Goal: Understand process/instructions: Learn how to perform a task or action

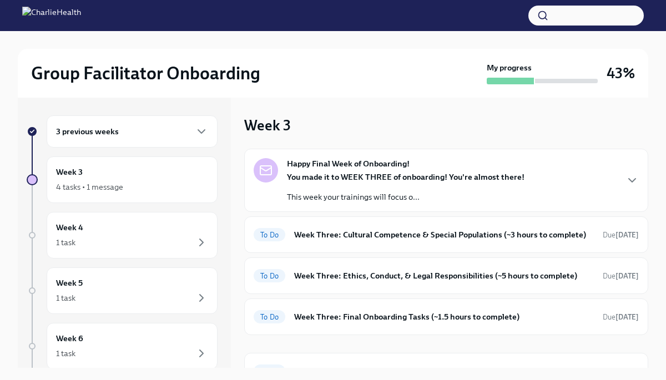
click at [115, 138] on div "3 previous weeks" at bounding box center [132, 132] width 171 height 32
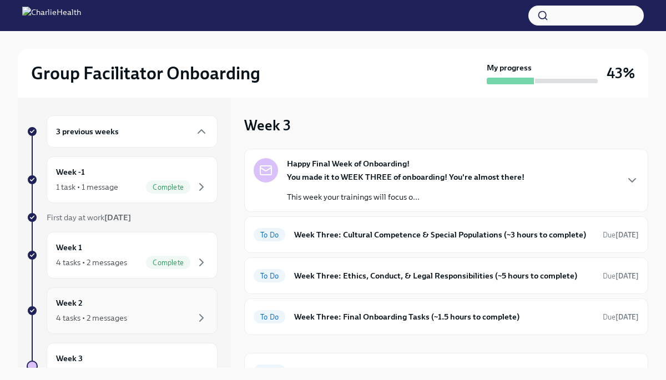
click at [96, 303] on div "Week 2 4 tasks • 2 messages" at bounding box center [132, 311] width 152 height 28
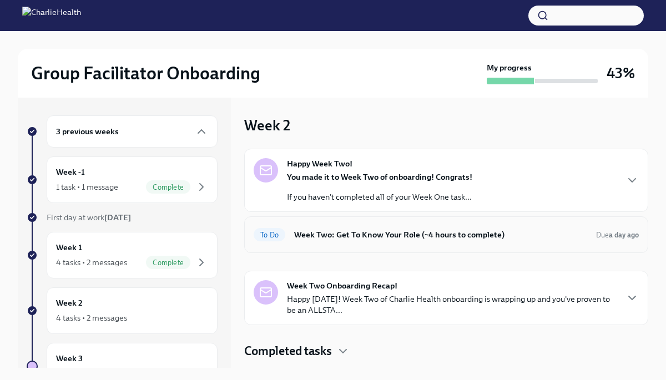
click at [351, 232] on h6 "Week Two: Get To Know Your Role (~4 hours to complete)" at bounding box center [440, 235] width 293 height 12
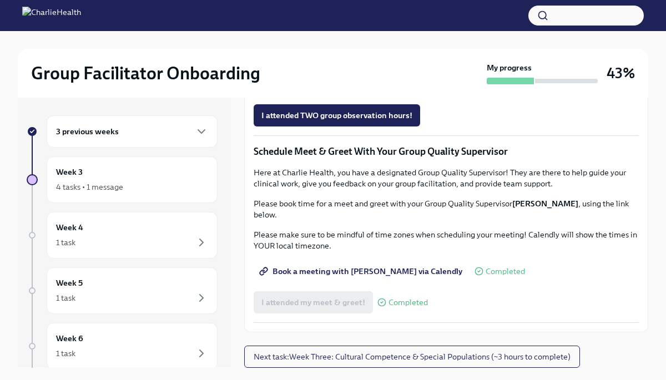
scroll to position [876, 0]
click at [348, 90] on span "Complete this form to schedule your observations" at bounding box center [358, 84] width 193 height 11
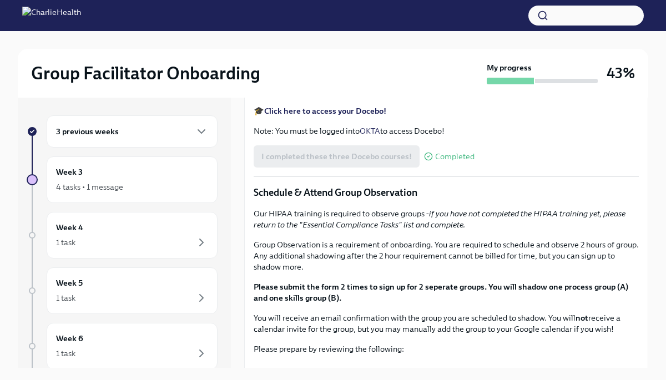
scroll to position [428, 0]
click at [89, 189] on div "4 tasks • 1 message" at bounding box center [89, 187] width 67 height 11
